Goal: Navigation & Orientation: Find specific page/section

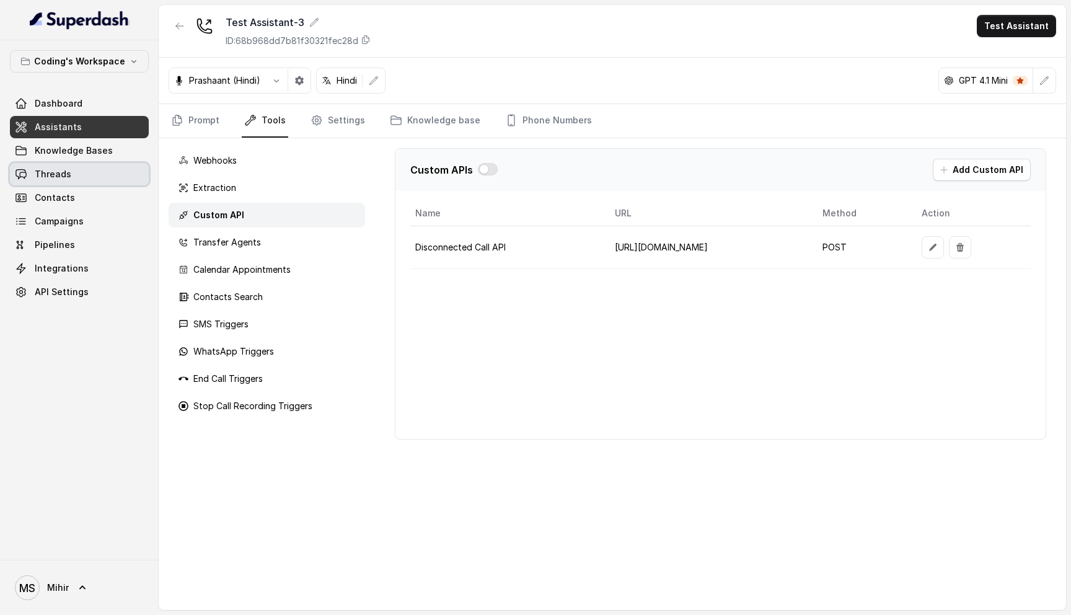
click at [83, 182] on link "Threads" at bounding box center [79, 174] width 139 height 22
